Goal: Find specific page/section: Find specific page/section

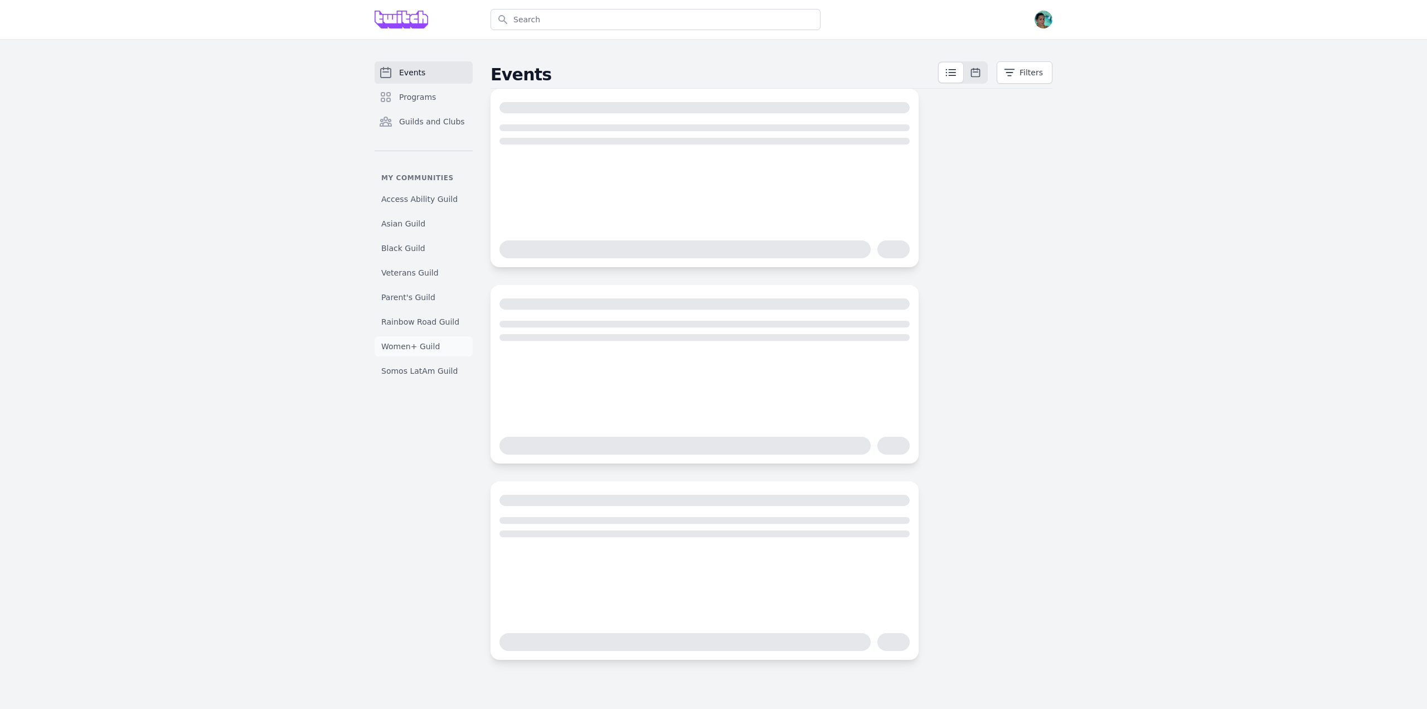
click at [425, 348] on span "Women+ Guild" at bounding box center [410, 346] width 59 height 11
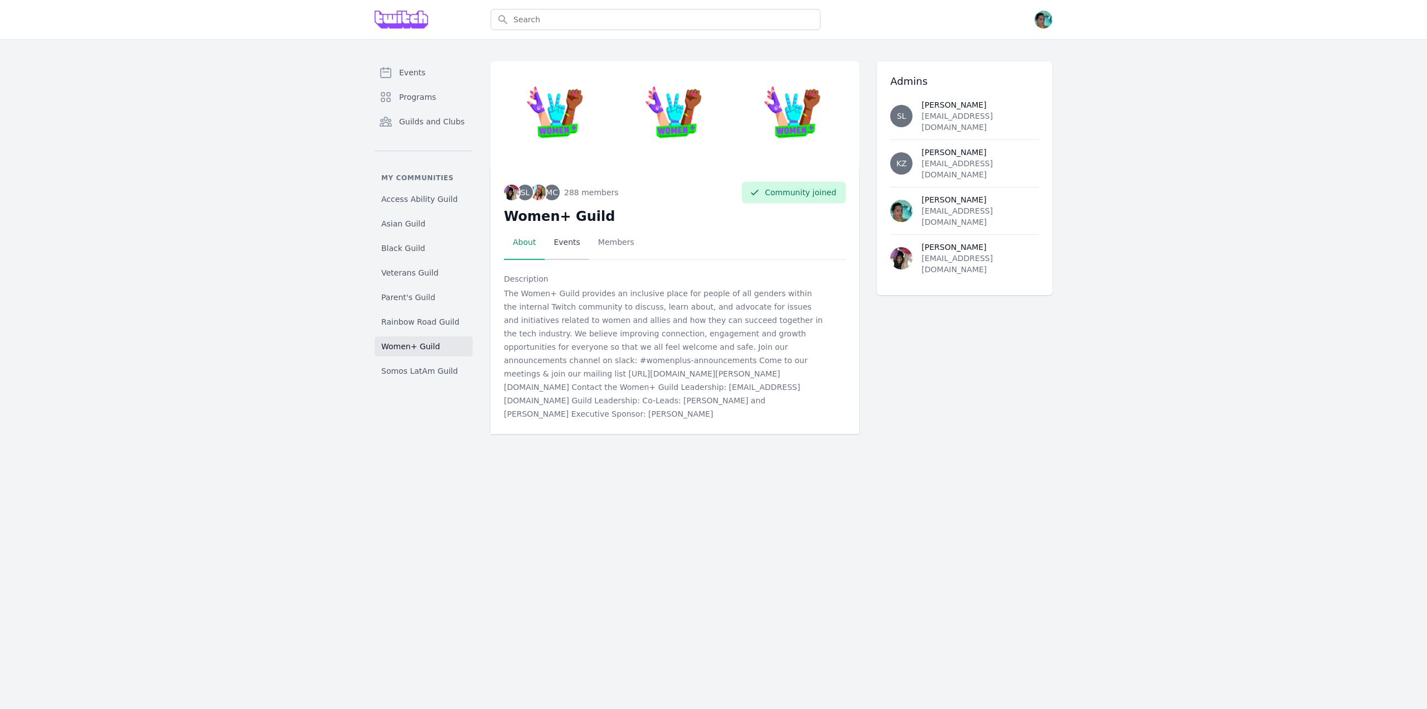
click at [562, 246] on link "Events" at bounding box center [567, 242] width 44 height 35
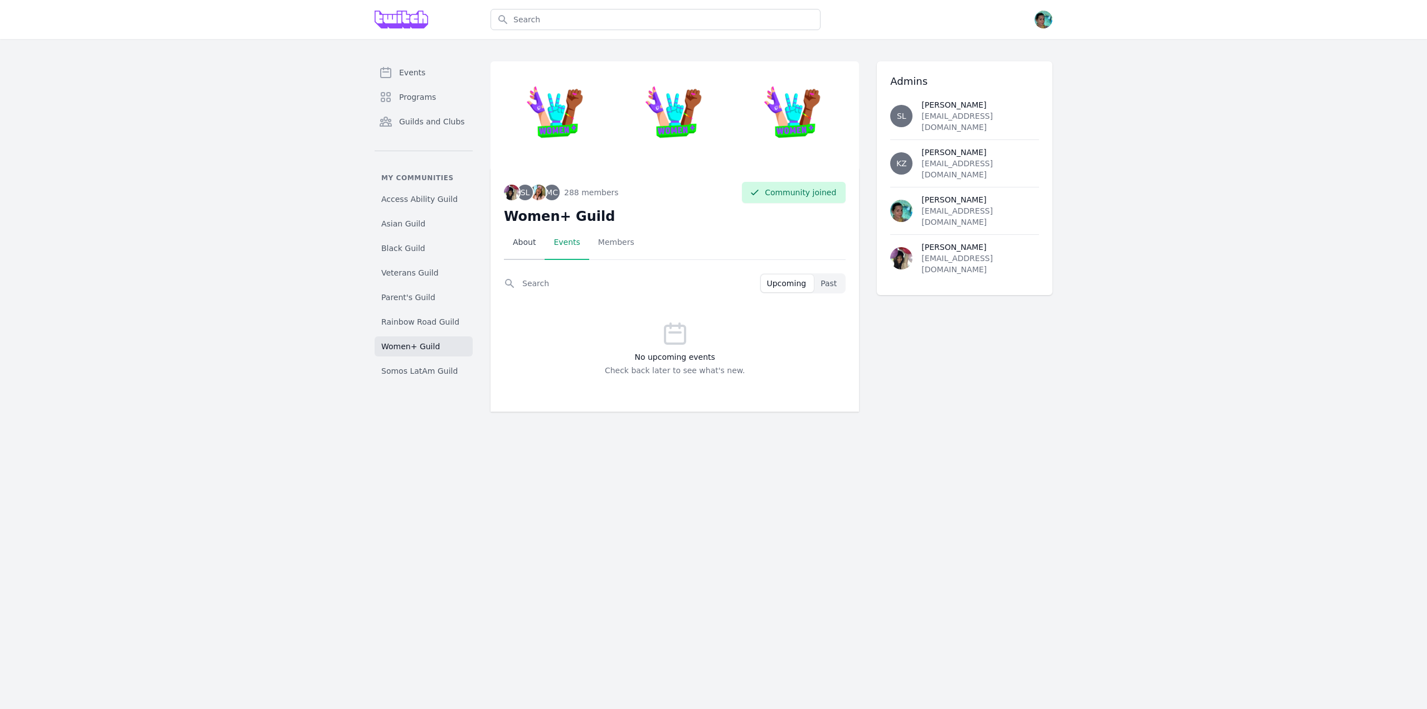
click at [528, 246] on link "About" at bounding box center [524, 242] width 41 height 35
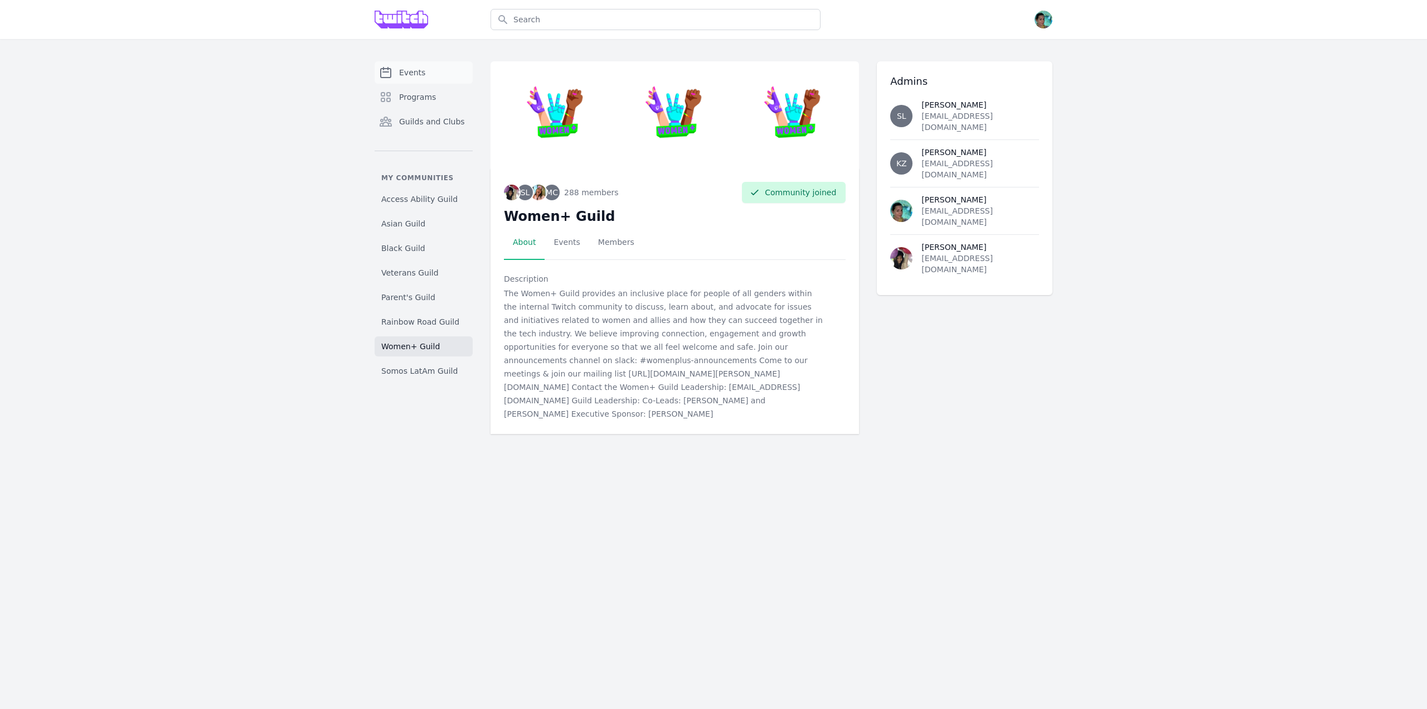
click at [458, 73] on link "Events" at bounding box center [424, 72] width 98 height 22
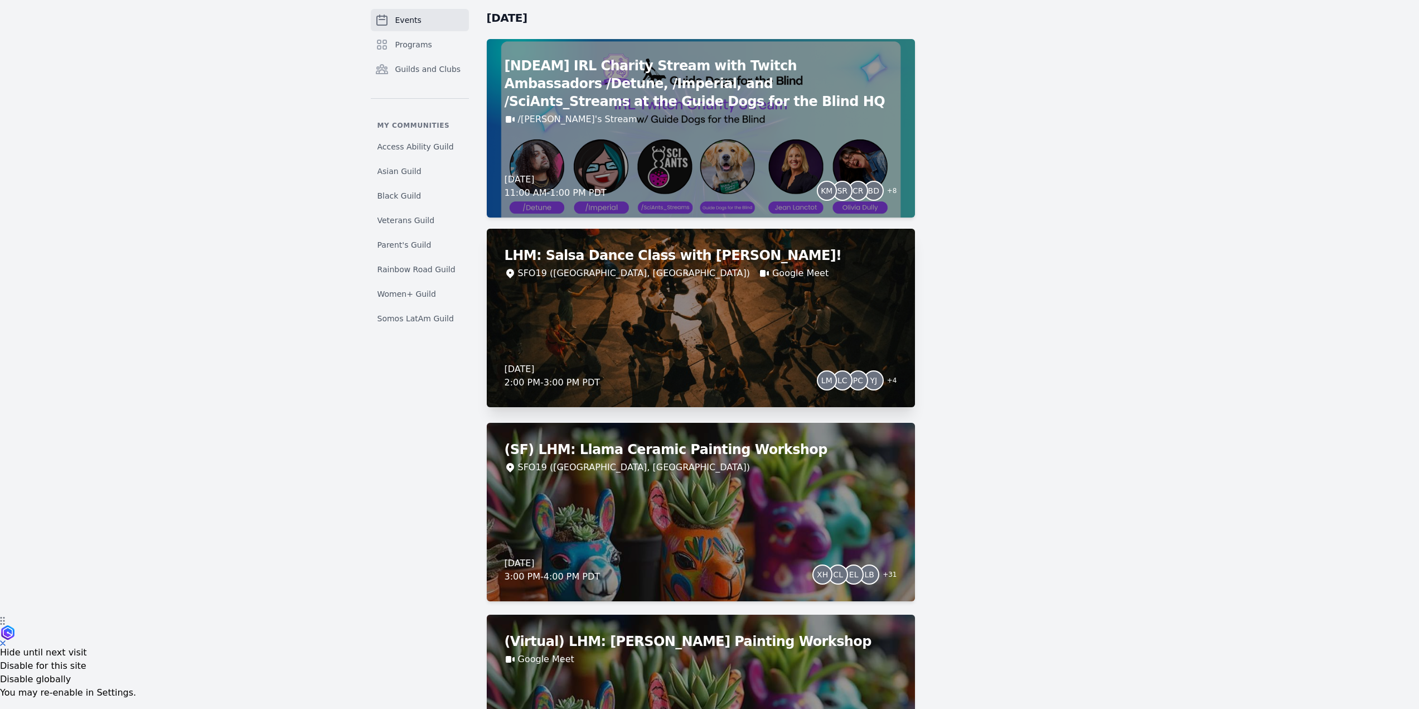
scroll to position [112, 0]
